Goal: Task Accomplishment & Management: Complete application form

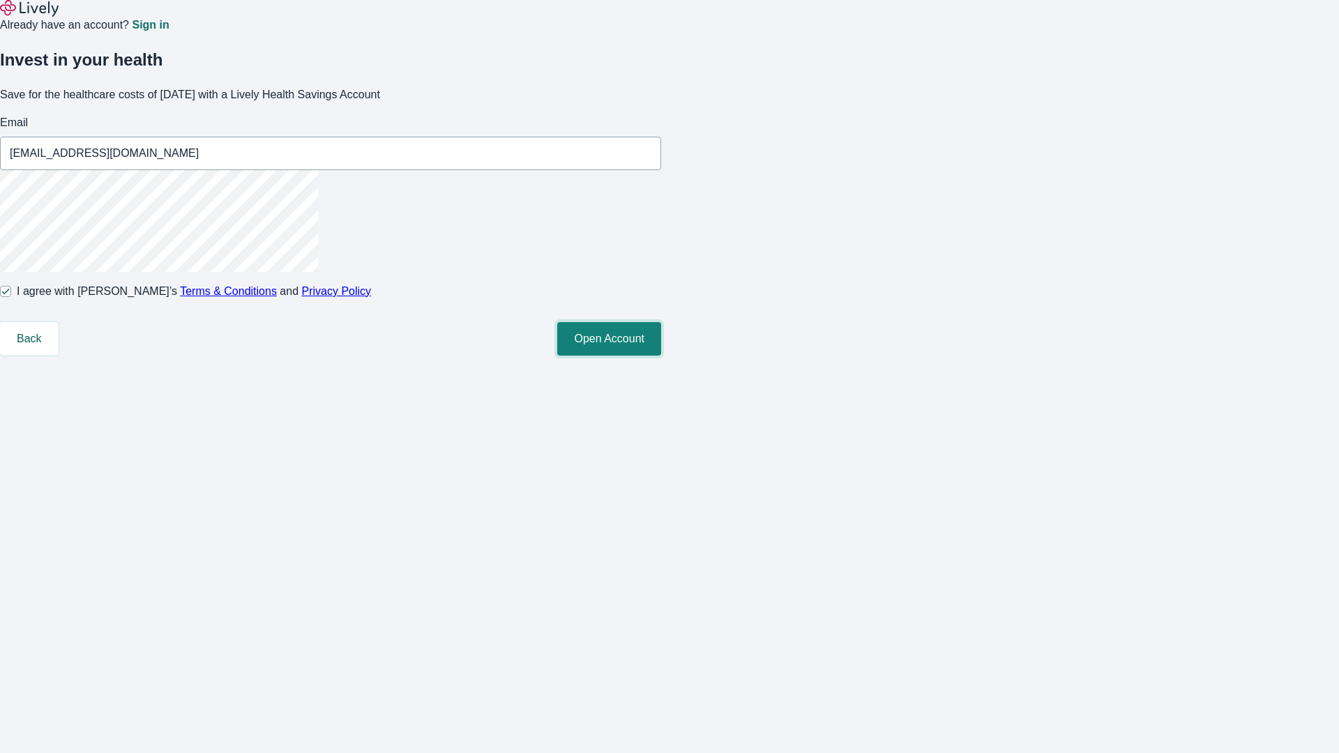
click at [661, 356] on button "Open Account" at bounding box center [609, 338] width 104 height 33
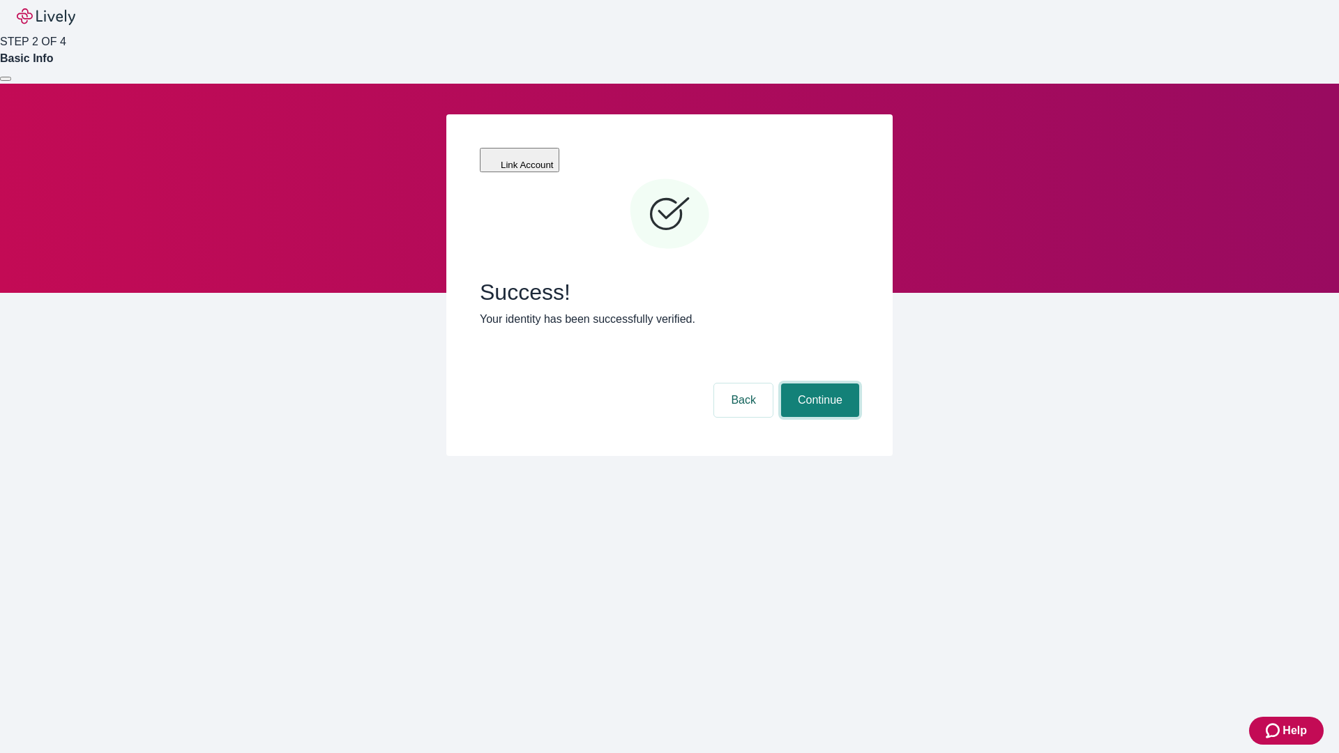
click at [818, 384] on button "Continue" at bounding box center [820, 400] width 78 height 33
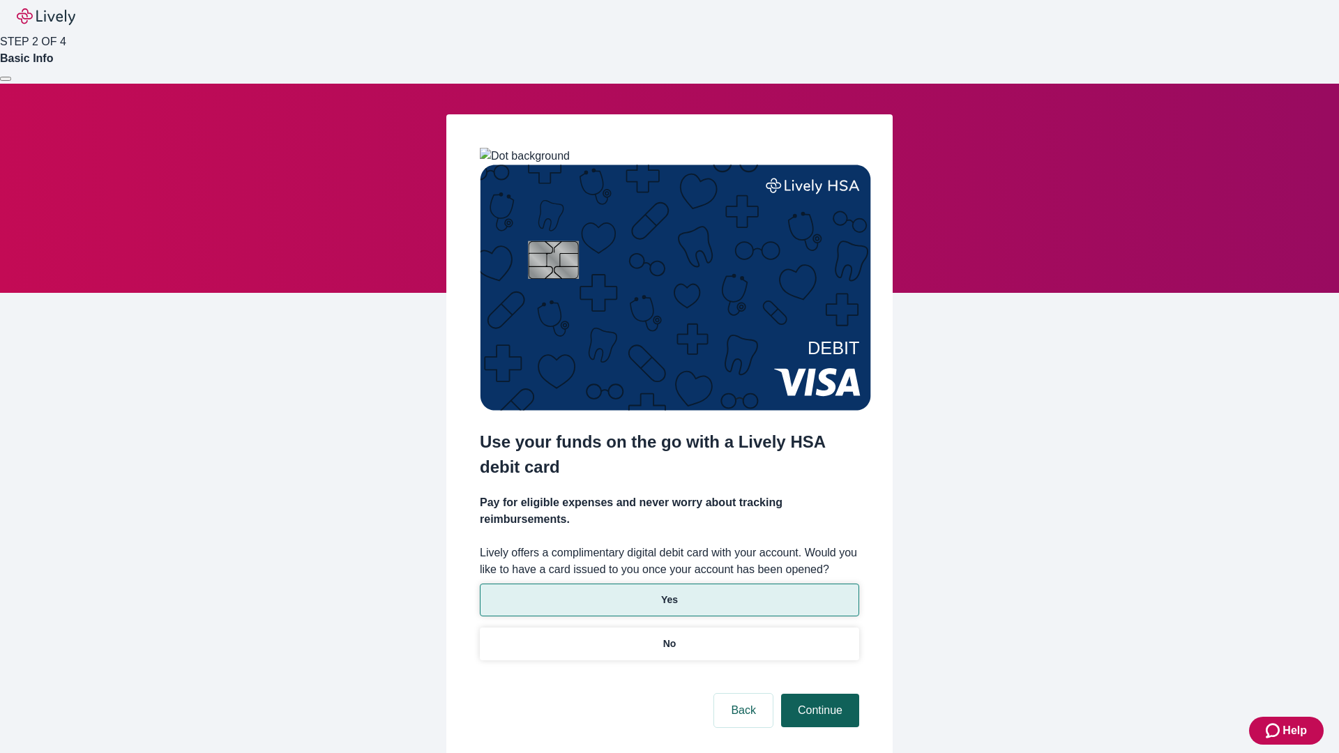
click at [669, 637] on p "No" at bounding box center [669, 644] width 13 height 15
click at [818, 694] on button "Continue" at bounding box center [820, 710] width 78 height 33
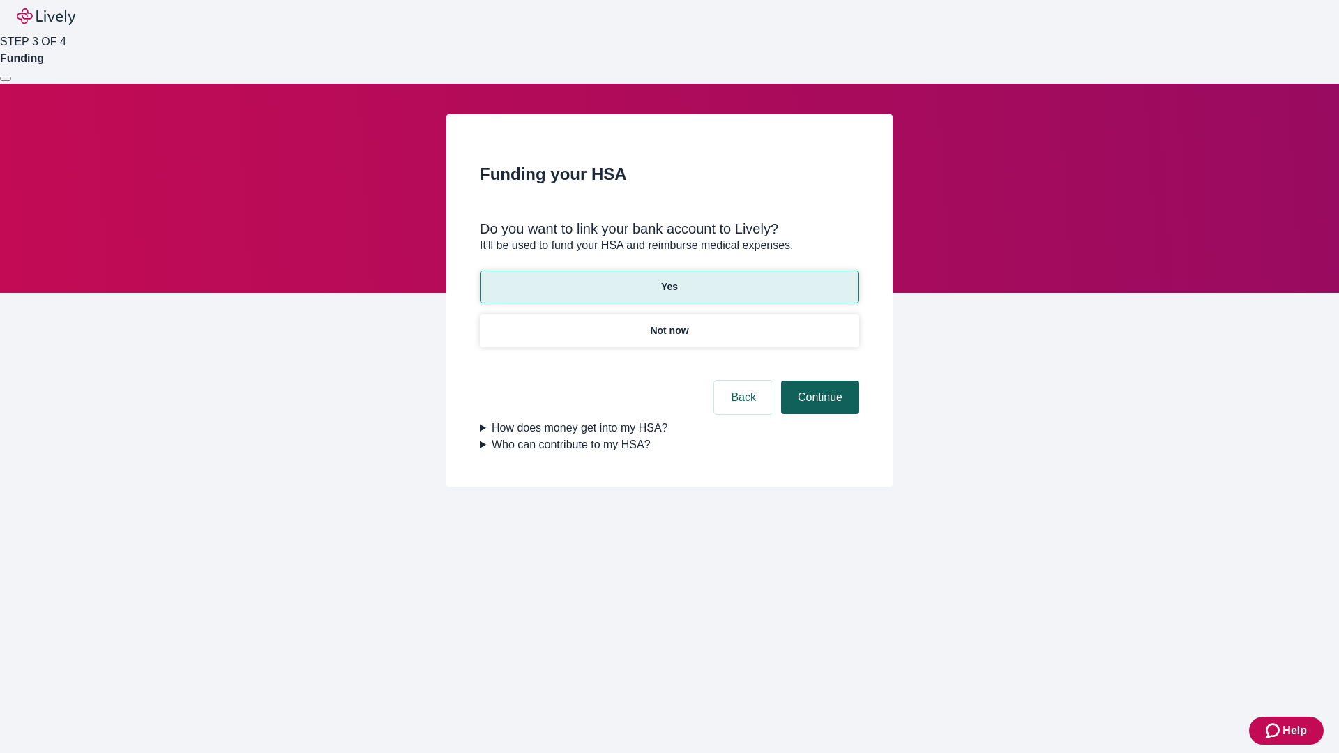
click at [818, 381] on button "Continue" at bounding box center [820, 397] width 78 height 33
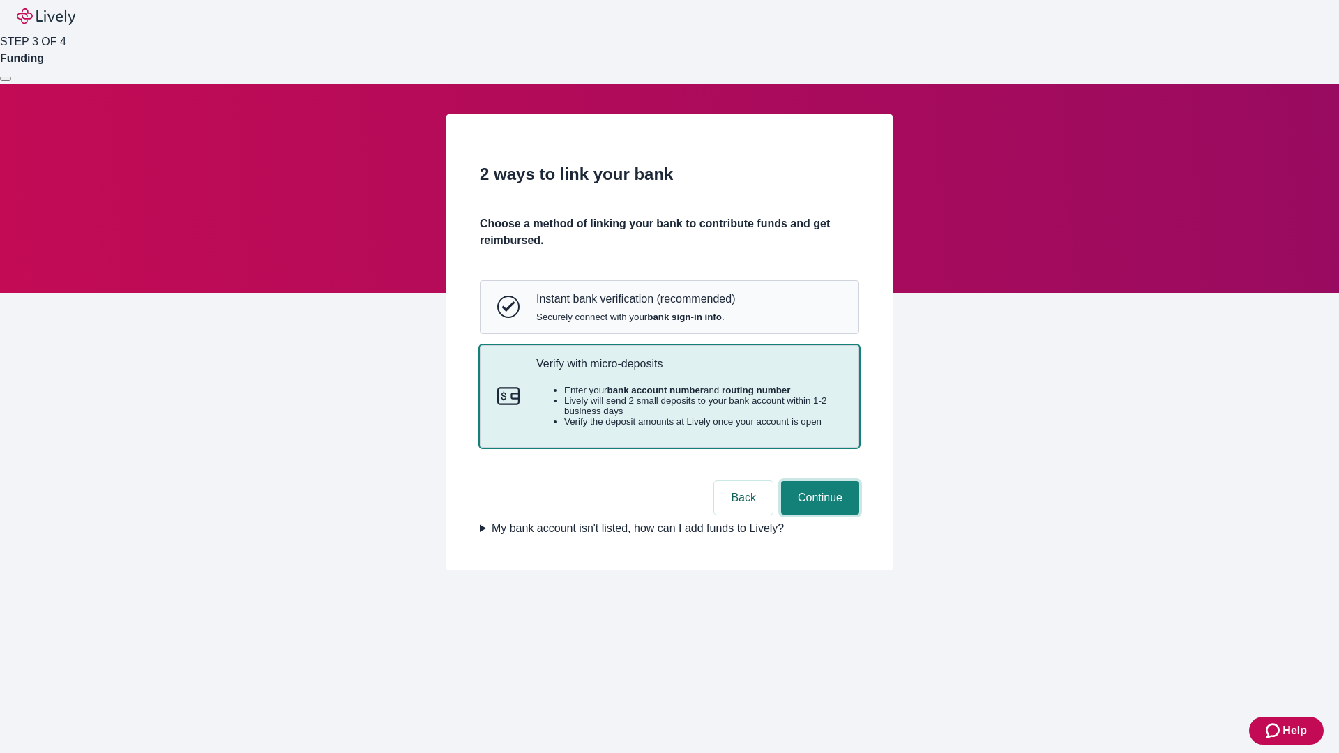
click at [818, 515] on button "Continue" at bounding box center [820, 497] width 78 height 33
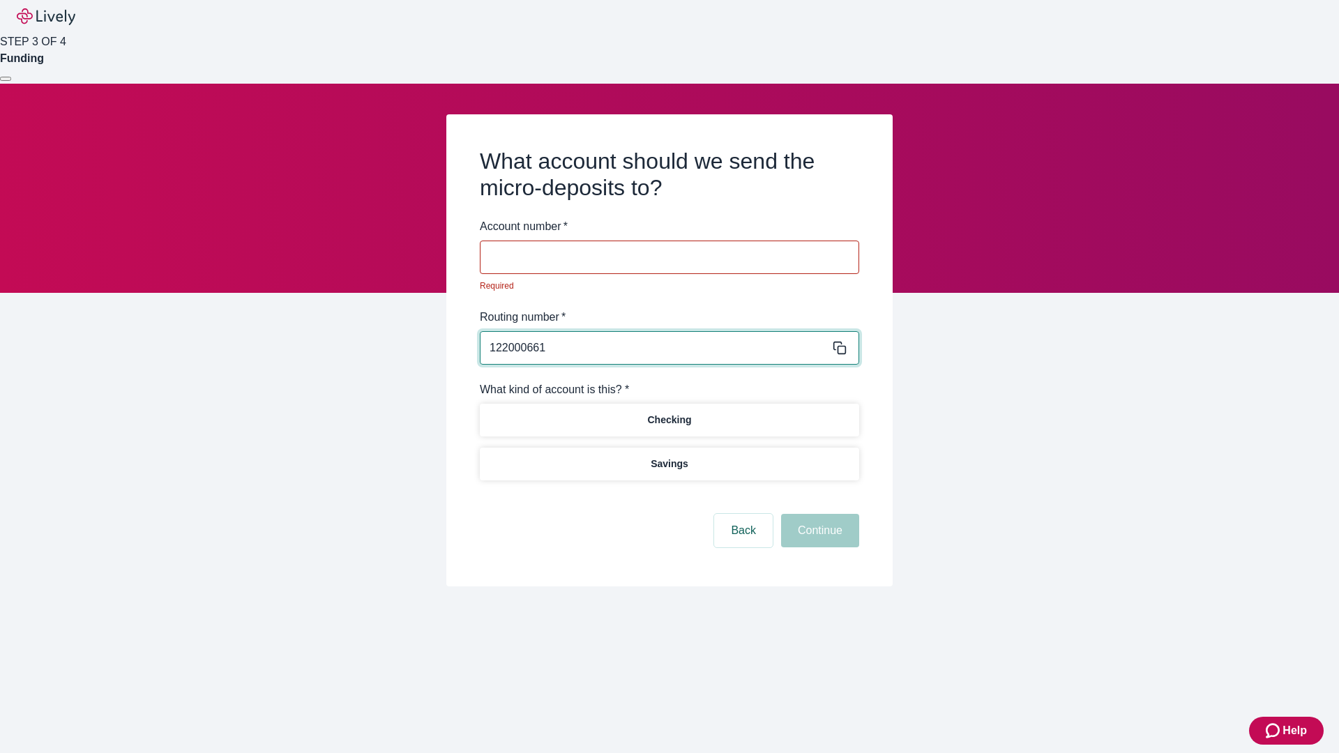
type input "122000661"
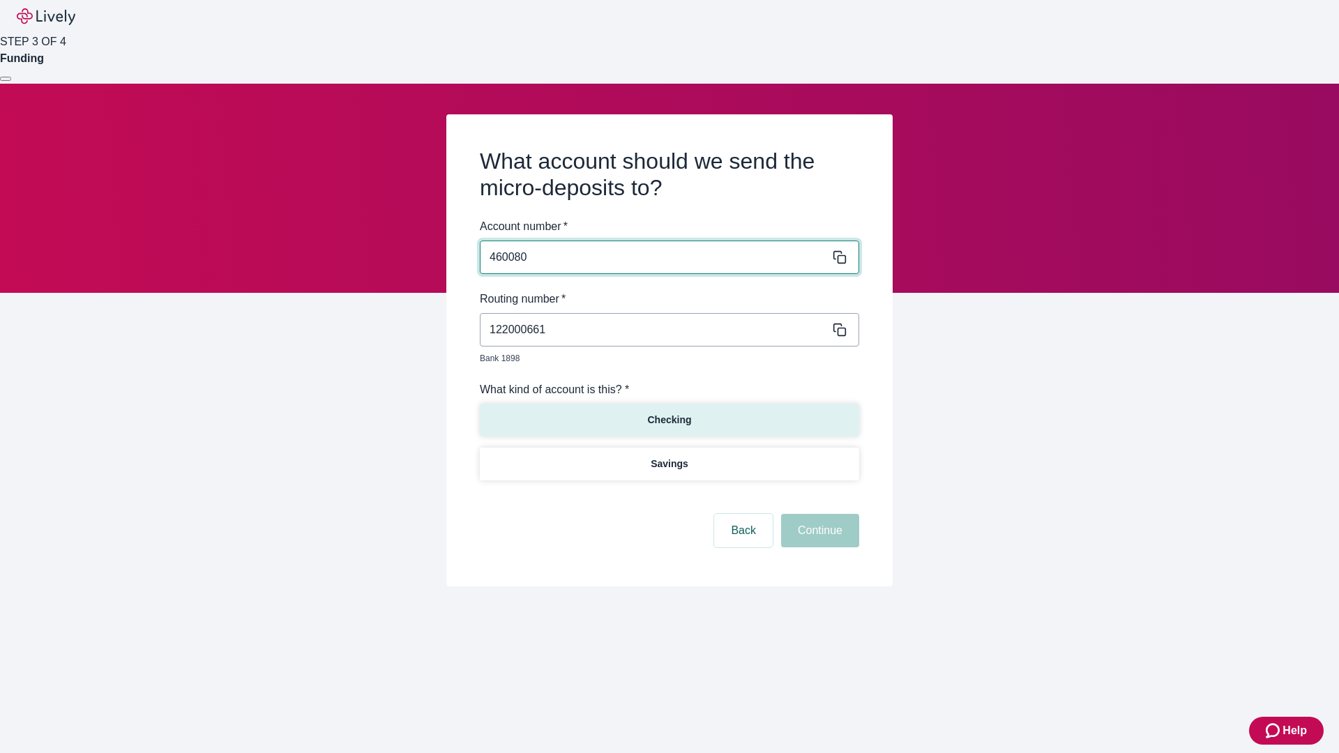
type input "460080"
click at [669, 413] on p "Checking" at bounding box center [669, 420] width 44 height 15
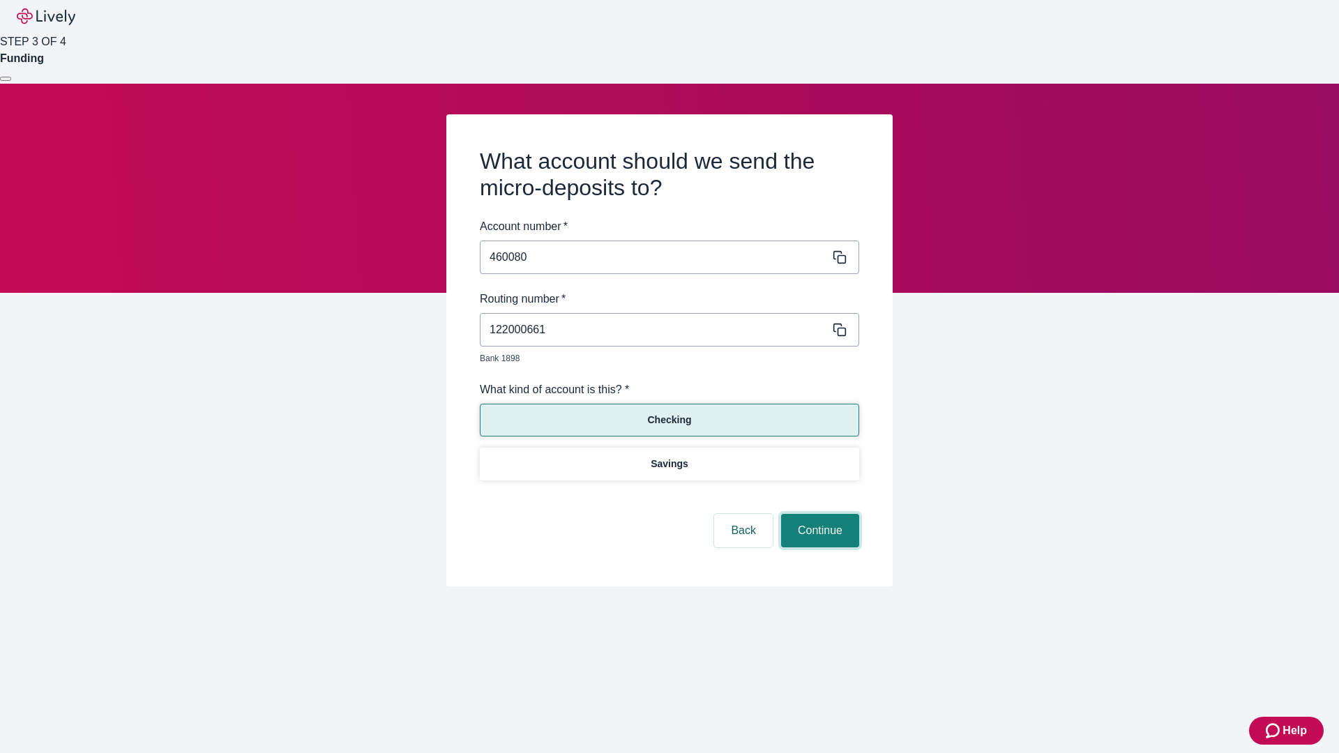
click at [818, 515] on button "Continue" at bounding box center [820, 530] width 78 height 33
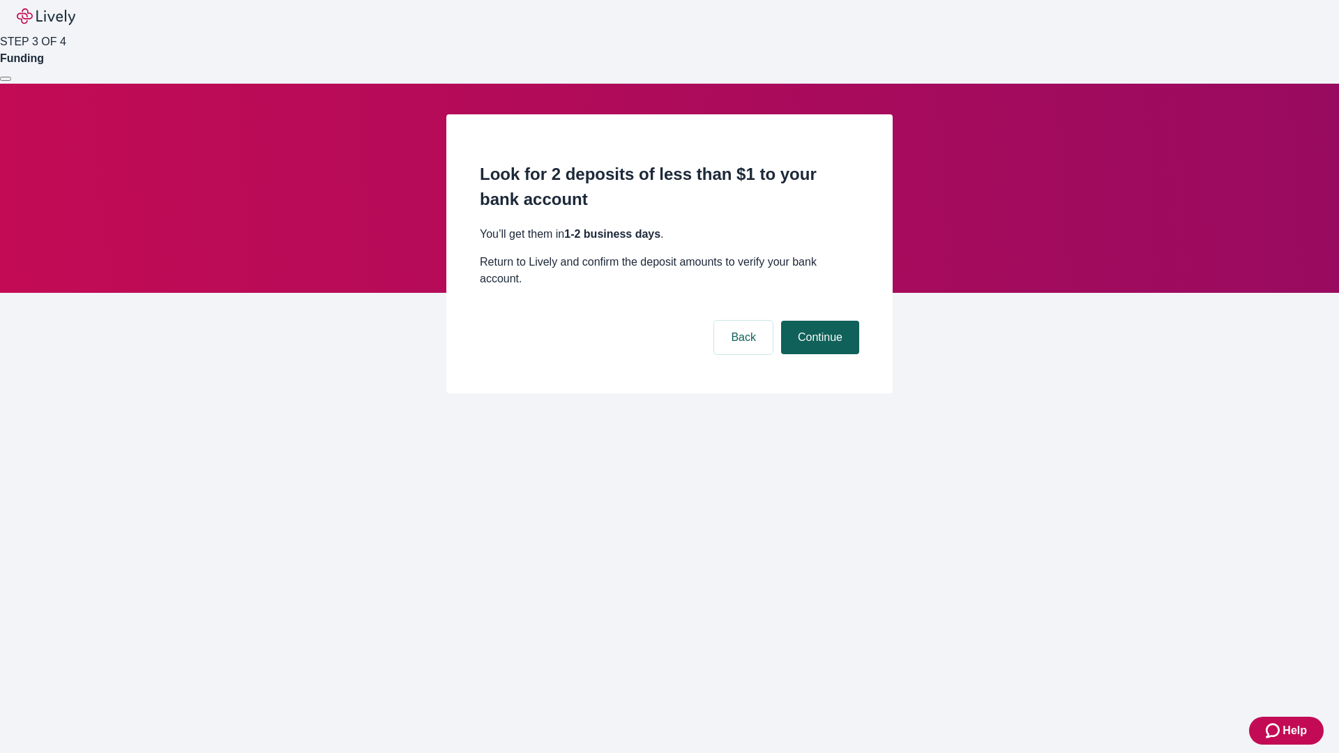
click at [818, 321] on button "Continue" at bounding box center [820, 337] width 78 height 33
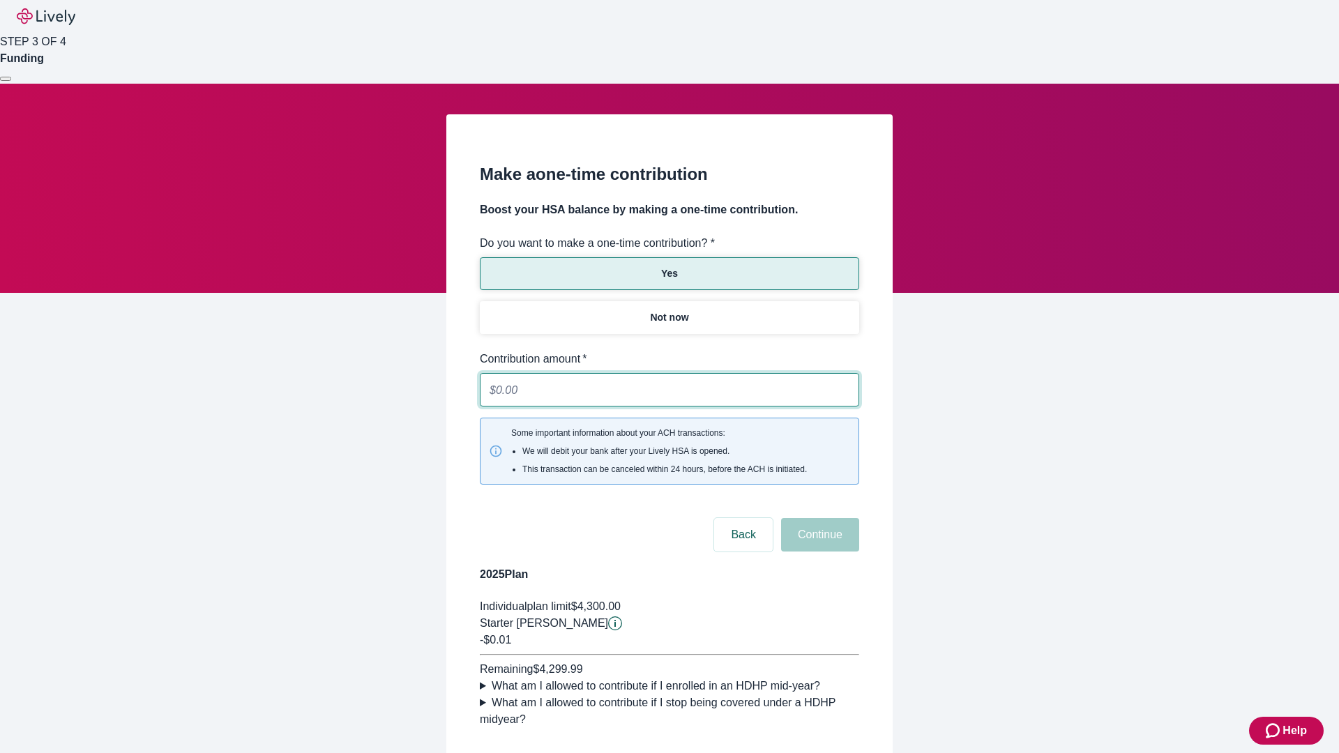
type input "0.01"
click at [818, 518] on button "Continue" at bounding box center [820, 534] width 78 height 33
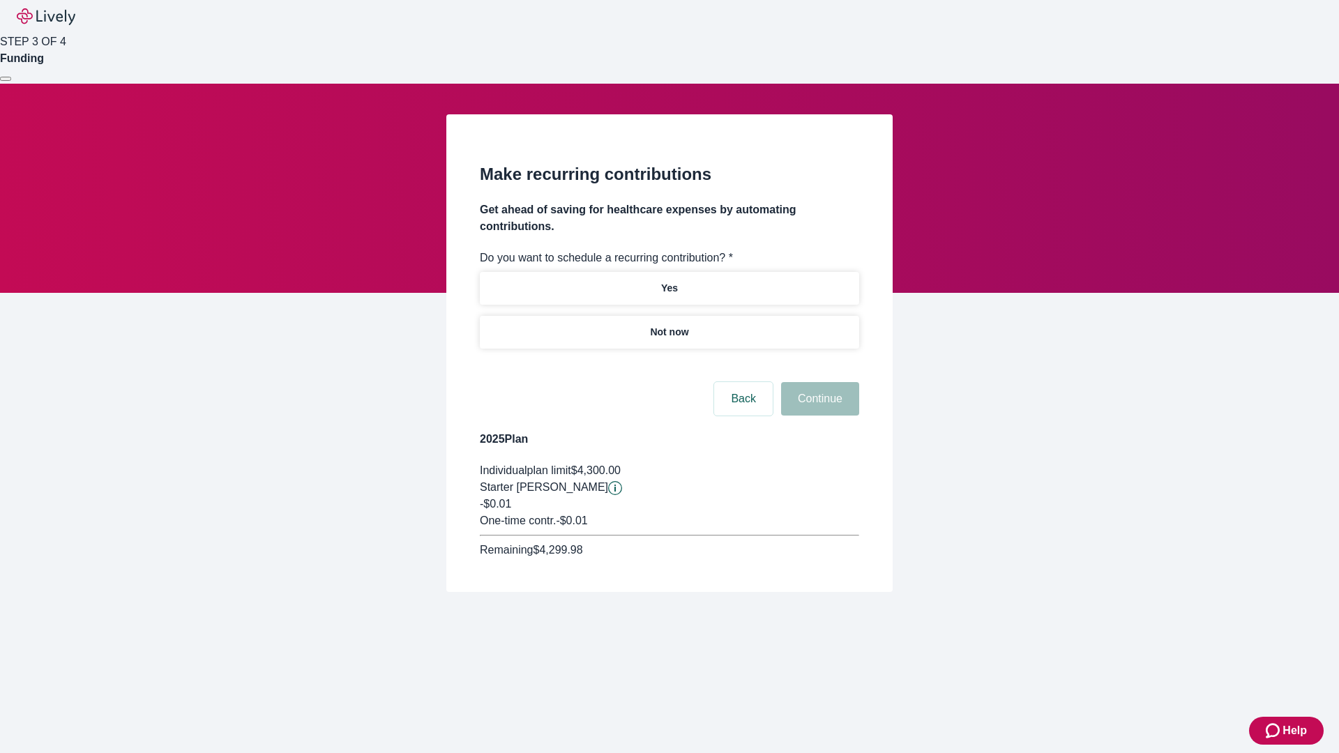
click at [669, 325] on p "Not now" at bounding box center [669, 332] width 38 height 15
click at [818, 382] on button "Continue" at bounding box center [820, 398] width 78 height 33
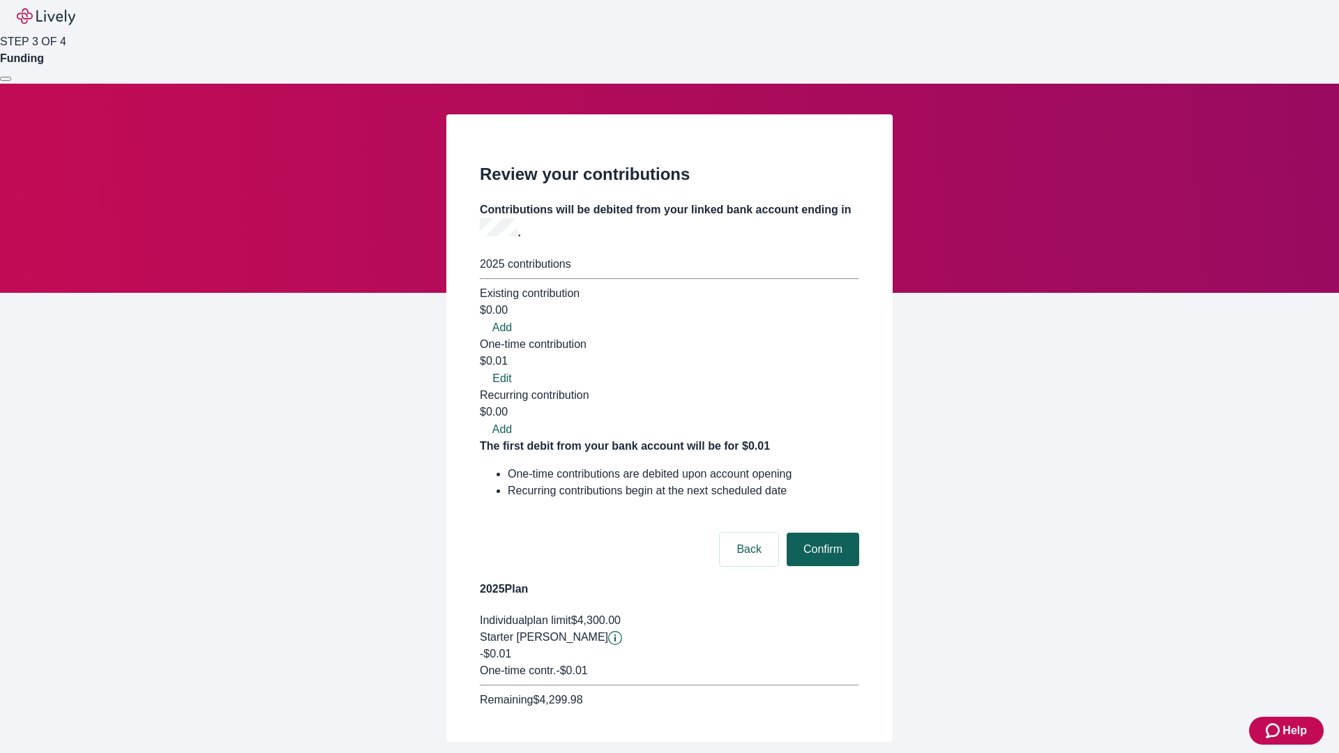
click at [821, 533] on button "Confirm" at bounding box center [823, 549] width 73 height 33
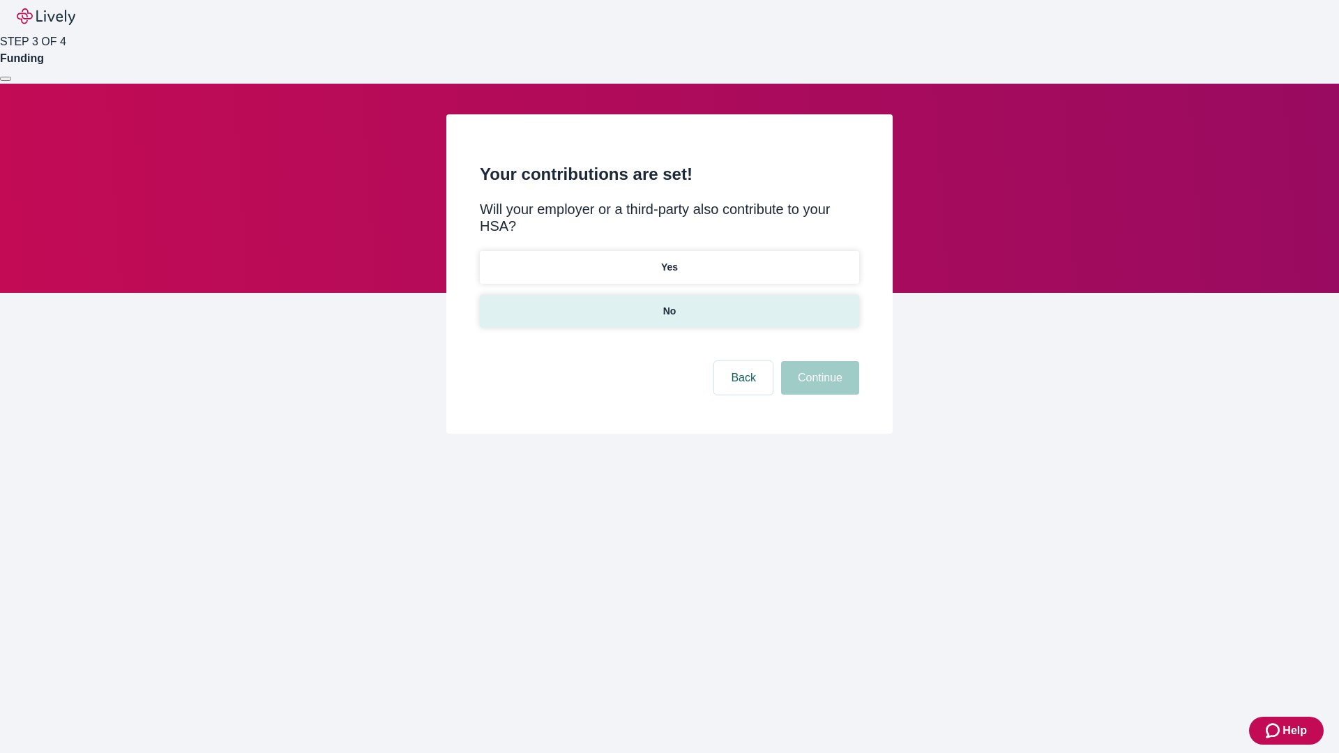
click at [669, 304] on p "No" at bounding box center [669, 311] width 13 height 15
click at [818, 361] on button "Continue" at bounding box center [820, 377] width 78 height 33
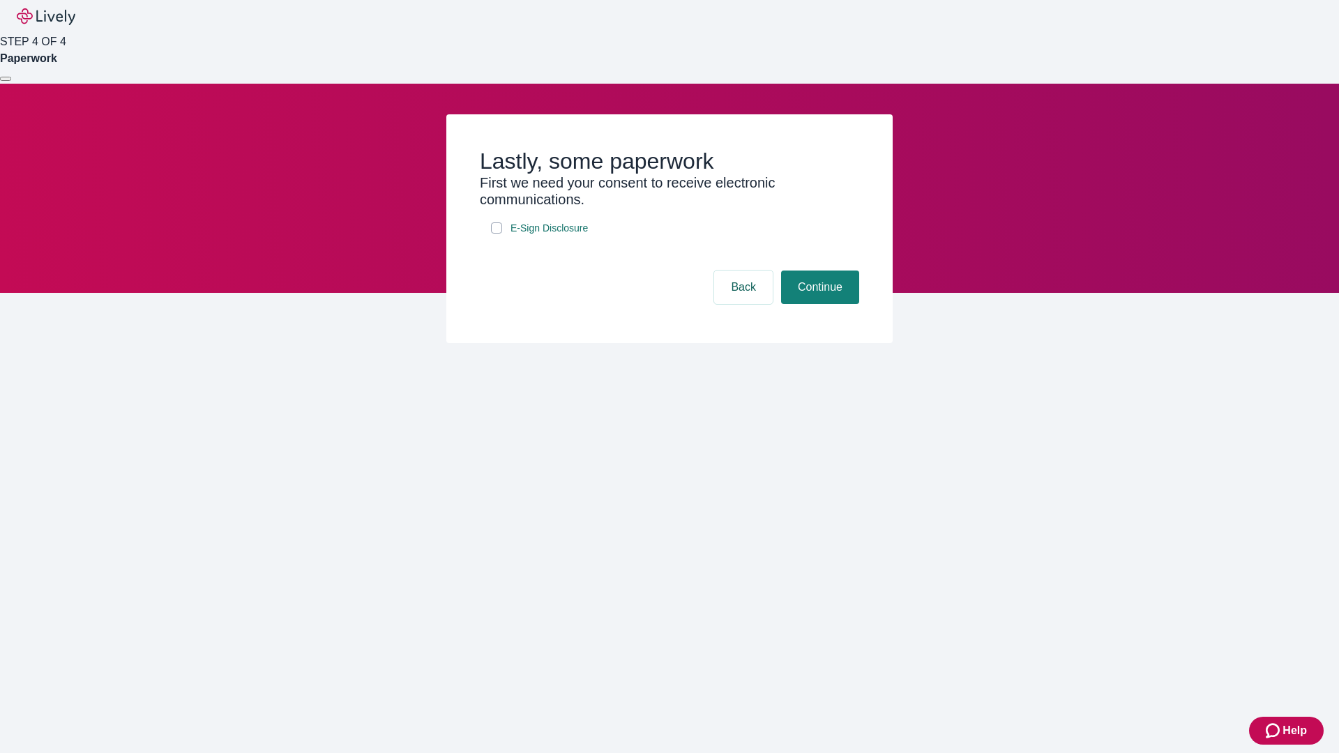
click at [497, 234] on input "E-Sign Disclosure" at bounding box center [496, 227] width 11 height 11
checkbox input "true"
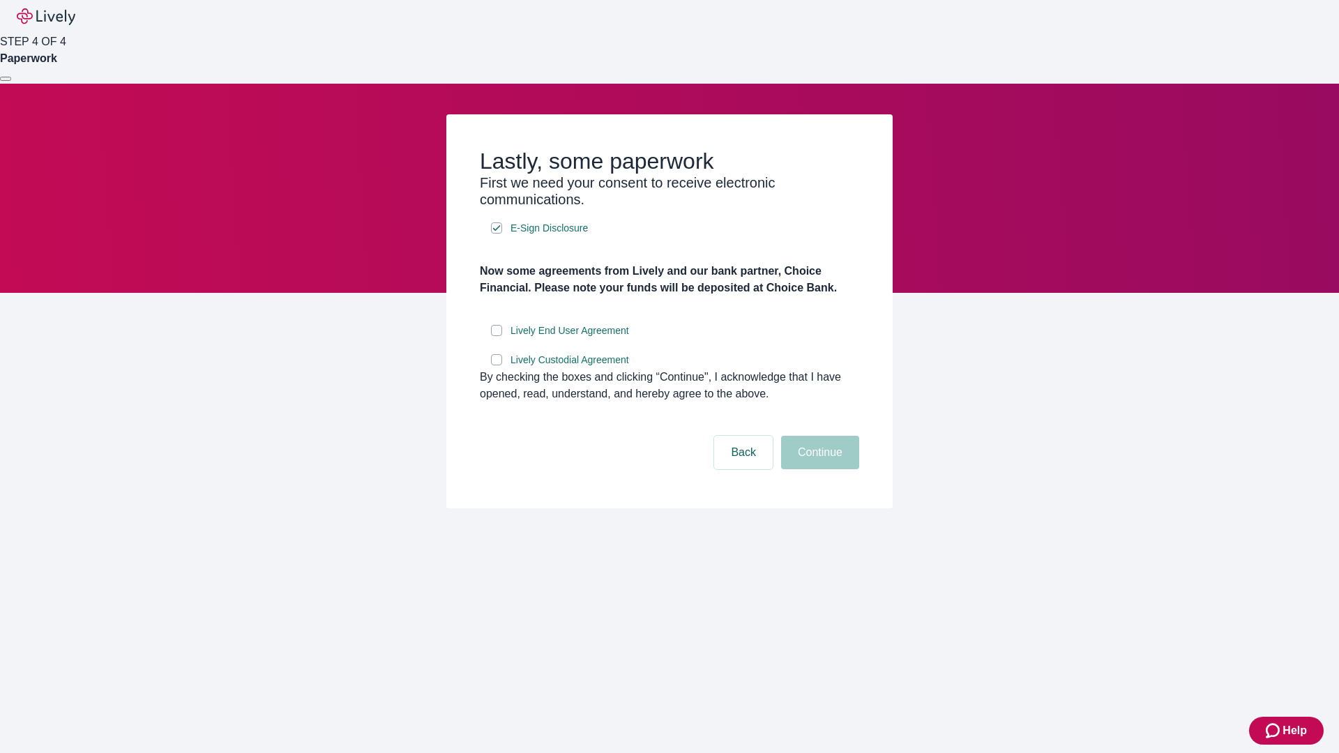
click at [497, 336] on input "Lively End User Agreement" at bounding box center [496, 330] width 11 height 11
checkbox input "true"
click at [497, 365] on input "Lively Custodial Agreement" at bounding box center [496, 359] width 11 height 11
checkbox input "true"
click at [818, 469] on button "Continue" at bounding box center [820, 452] width 78 height 33
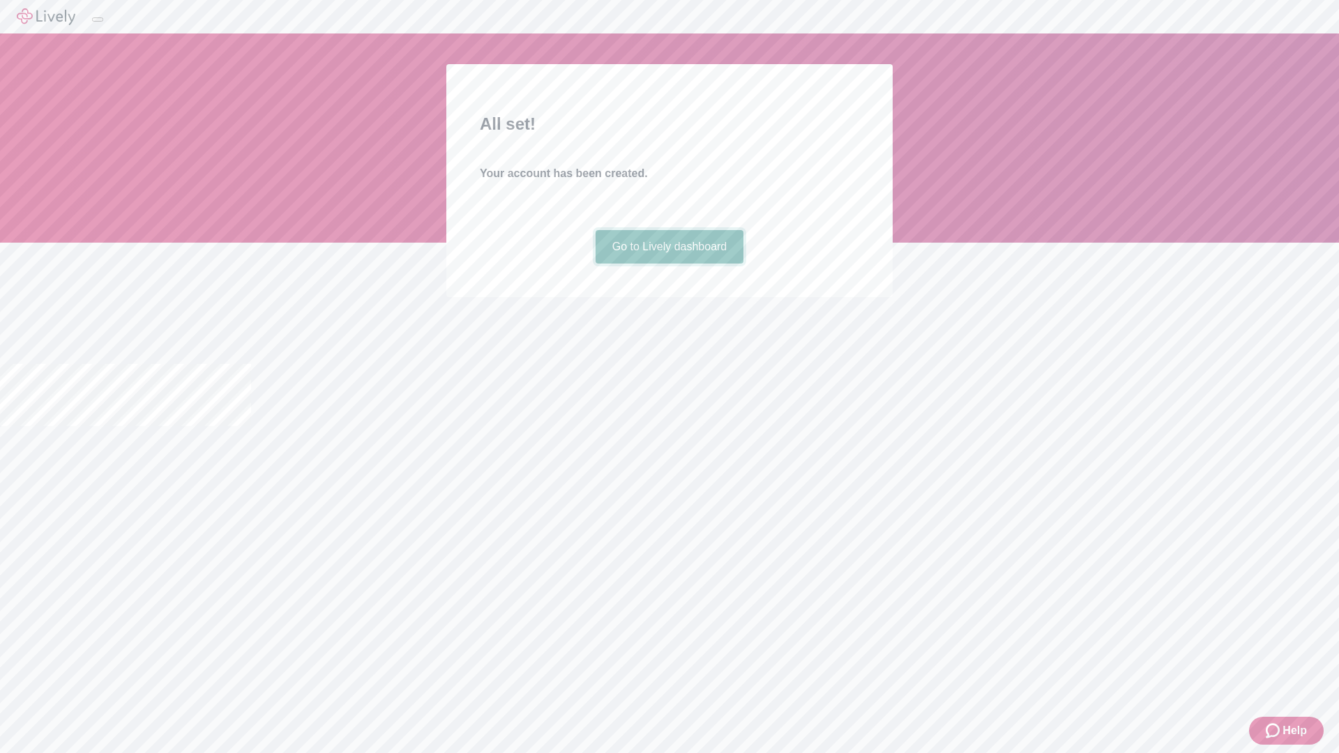
click at [669, 264] on link "Go to Lively dashboard" at bounding box center [670, 246] width 149 height 33
